Goal: Task Accomplishment & Management: Manage account settings

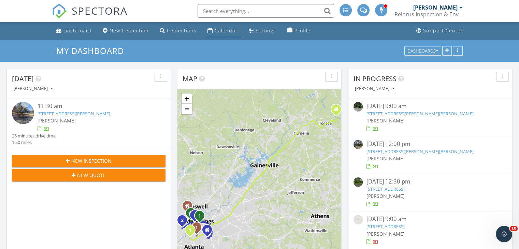
click at [223, 27] on div "Calendar" at bounding box center [226, 30] width 23 height 6
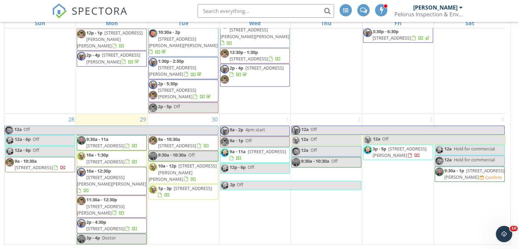
scroll to position [596, 0]
click at [256, 139] on link "9a - 1p Off" at bounding box center [255, 141] width 70 height 11
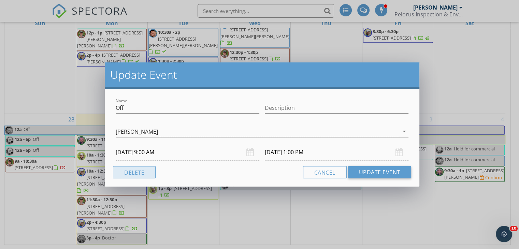
click at [151, 170] on button "Delete" at bounding box center [134, 172] width 43 height 12
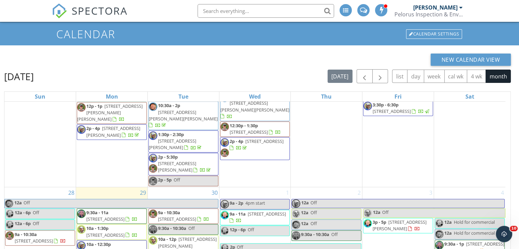
scroll to position [25, 0]
